Goal: Information Seeking & Learning: Learn about a topic

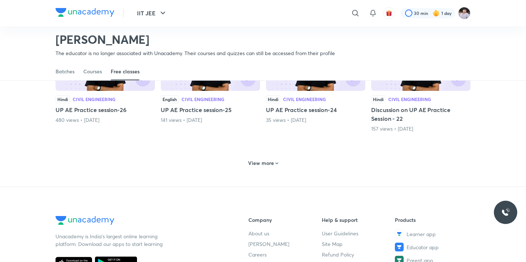
scroll to position [330, 0]
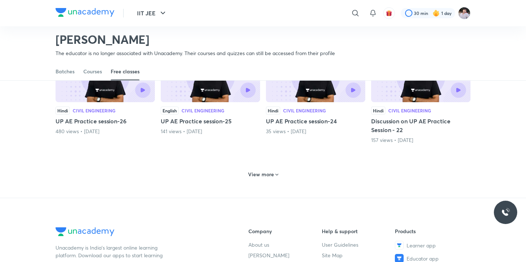
click at [258, 177] on h6 "View more" at bounding box center [261, 174] width 26 height 7
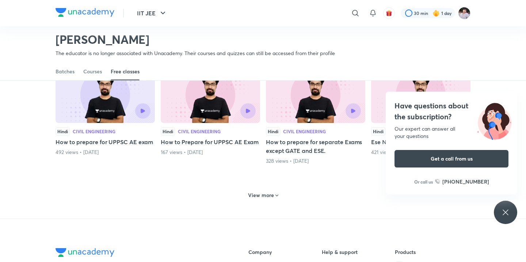
scroll to position [661, 0]
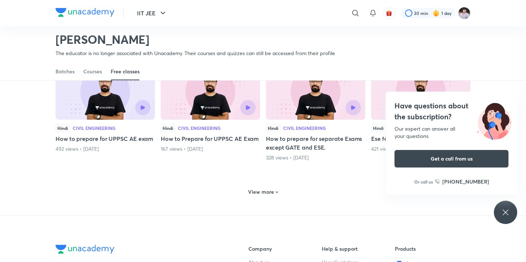
click at [260, 193] on h6 "View more" at bounding box center [261, 192] width 26 height 7
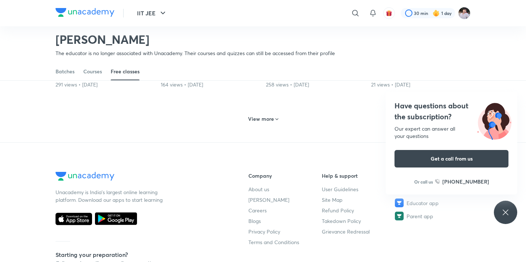
scroll to position [1085, 0]
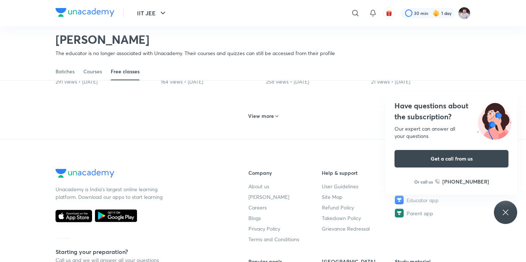
click at [263, 114] on h6 "View more" at bounding box center [261, 116] width 26 height 7
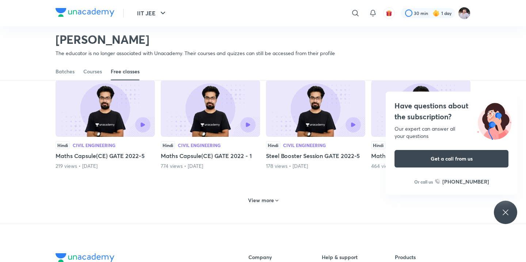
scroll to position [1350, 0]
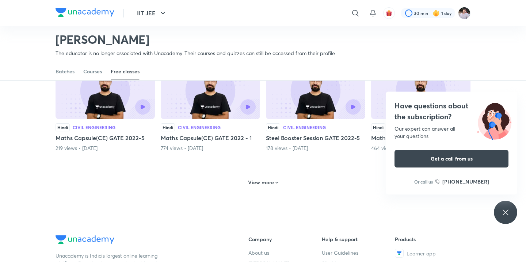
click at [253, 185] on h6 "View more" at bounding box center [261, 182] width 26 height 7
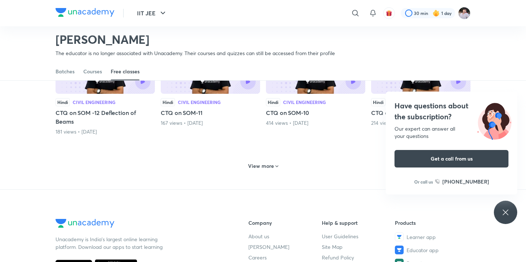
scroll to position [1722, 0]
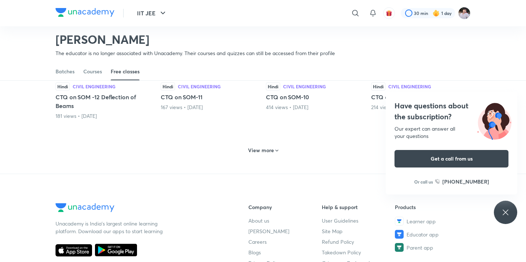
click at [263, 155] on div "View more" at bounding box center [263, 151] width 36 height 12
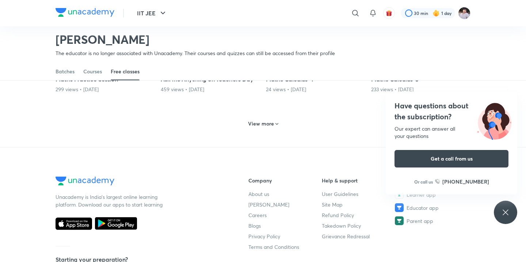
scroll to position [2106, 0]
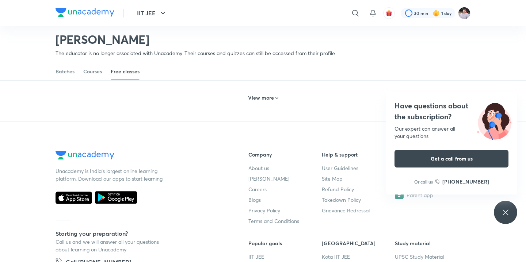
click at [262, 105] on div "View more" at bounding box center [263, 97] width 415 height 19
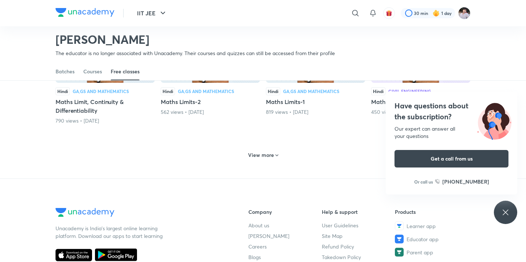
scroll to position [2380, 0]
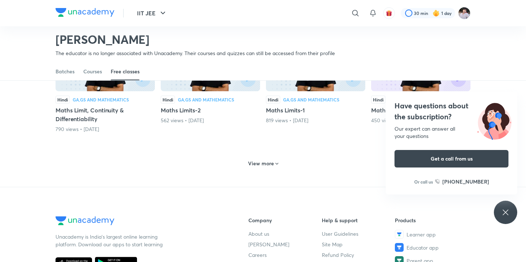
click at [260, 160] on h6 "View more" at bounding box center [261, 163] width 26 height 7
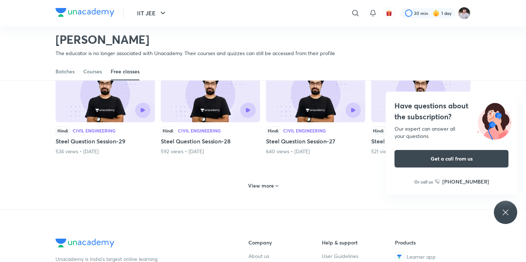
scroll to position [2692, 0]
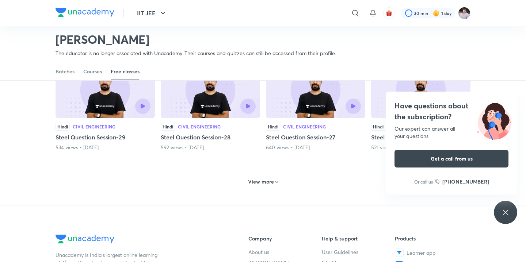
click at [260, 187] on div "View more" at bounding box center [263, 182] width 36 height 12
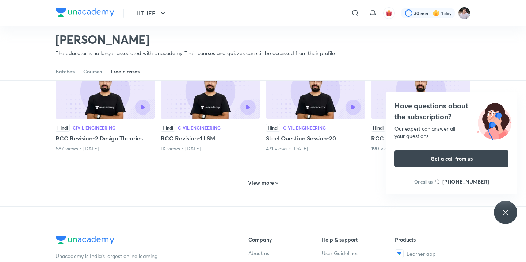
scroll to position [3026, 0]
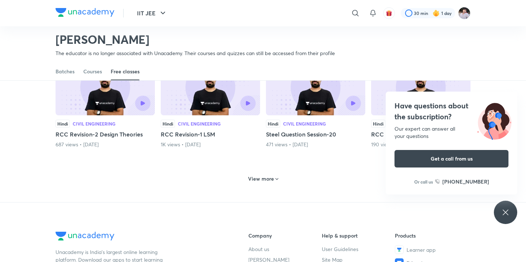
click at [264, 187] on div "View more" at bounding box center [263, 178] width 415 height 19
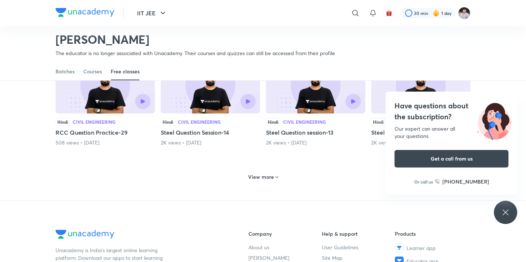
scroll to position [3361, 0]
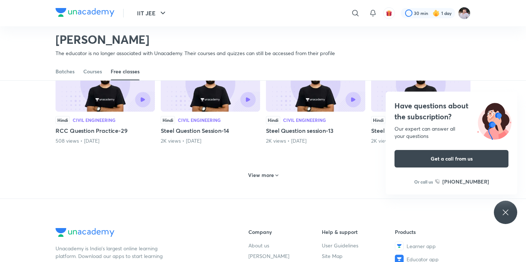
click at [262, 177] on h6 "View more" at bounding box center [261, 175] width 26 height 7
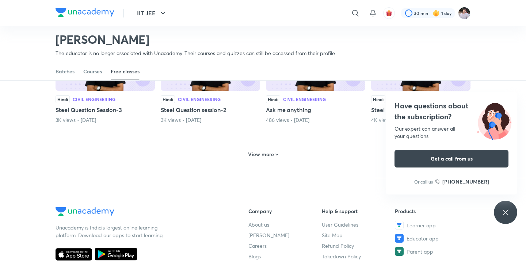
scroll to position [3714, 0]
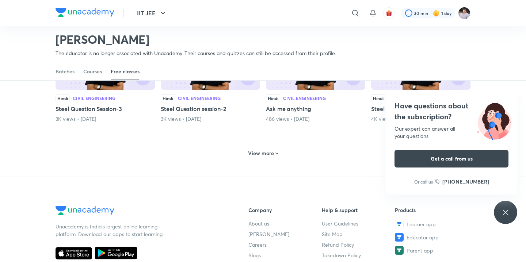
click at [265, 146] on div "View more" at bounding box center [263, 152] width 415 height 19
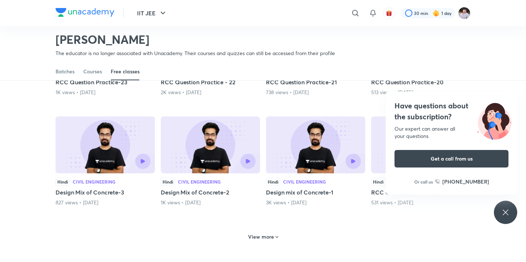
scroll to position [3960, 0]
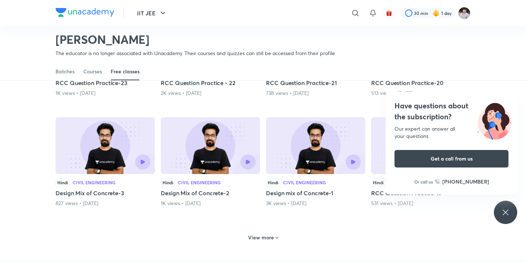
click at [224, 145] on img at bounding box center [210, 145] width 99 height 57
click at [205, 136] on img at bounding box center [210, 145] width 99 height 57
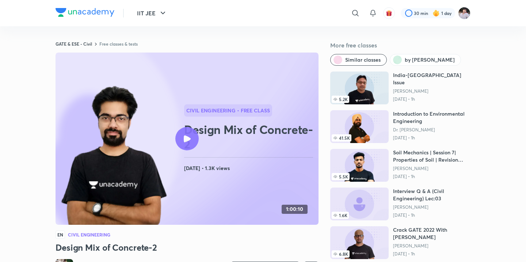
click at [192, 147] on div at bounding box center [186, 138] width 23 height 23
